Goal: Task Accomplishment & Management: Use online tool/utility

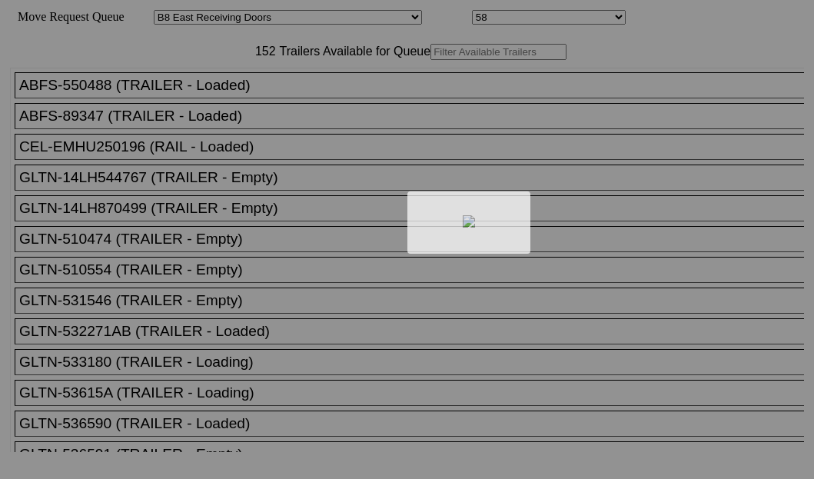
select select "536"
select select "8226"
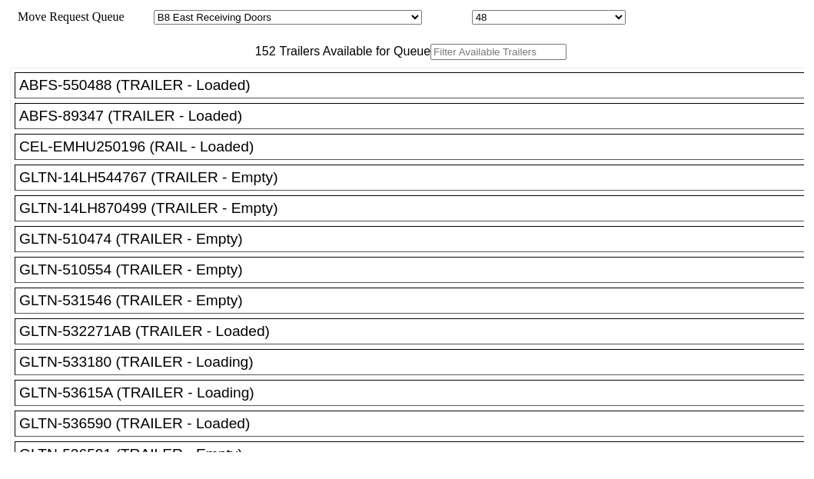
click at [431, 60] on input "text" at bounding box center [499, 52] width 136 height 16
paste input "HGIU643702"
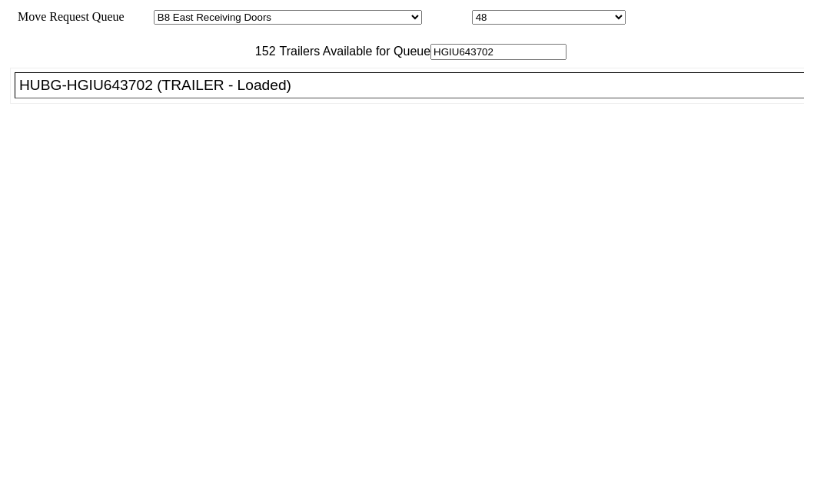
type input "HGIU643702"
click at [121, 94] on div "HUBG-HGIU643702 (TRAILER - Loaded)" at bounding box center [416, 85] width 794 height 17
drag, startPoint x: 121, startPoint y: 135, endPoint x: 378, endPoint y: 155, distance: 257.6
click at [122, 94] on div "HUBG-HGIU643702 (TRAILER - Loaded)" at bounding box center [416, 85] width 794 height 17
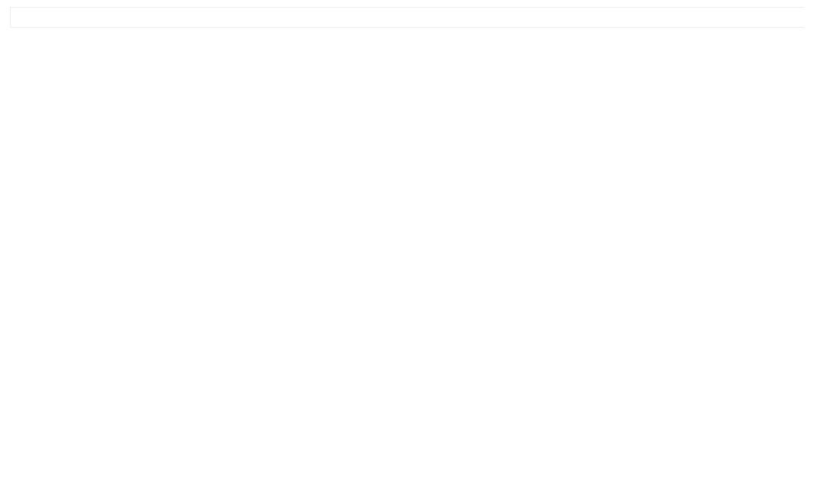
scroll to position [62, 0]
